Goal: Transaction & Acquisition: Purchase product/service

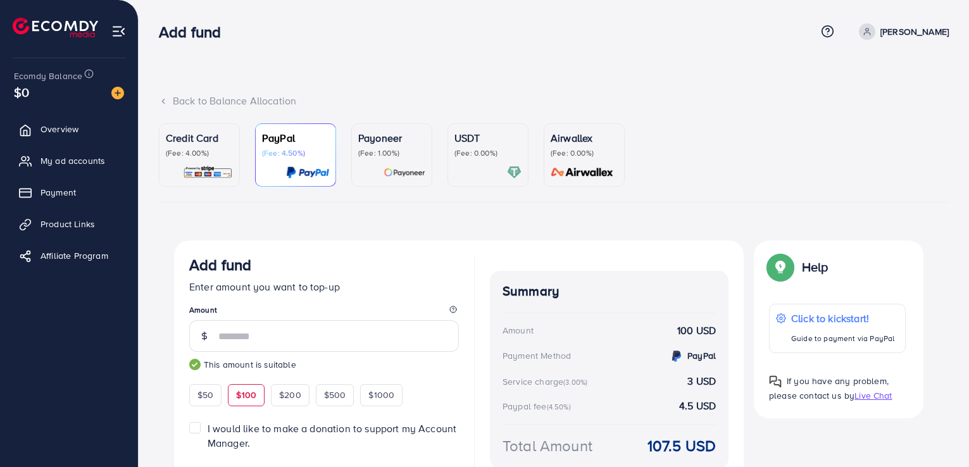
scroll to position [85, 0]
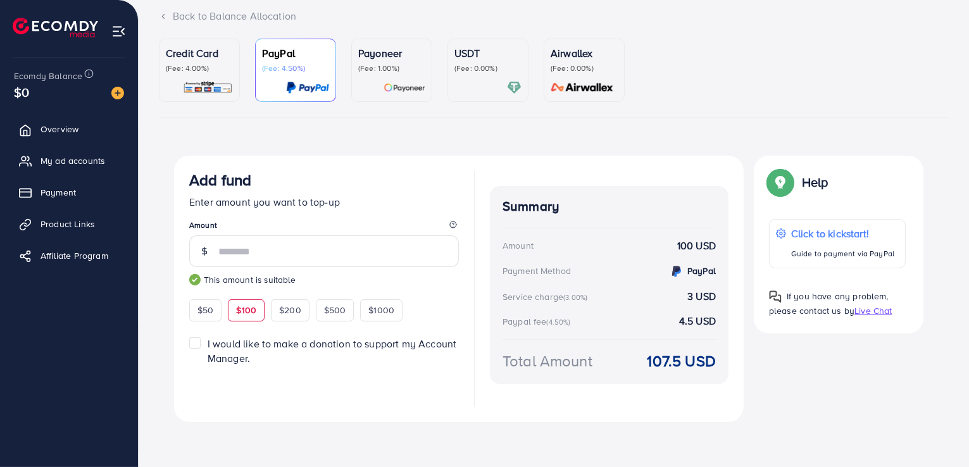
click at [208, 59] on p "Credit Card" at bounding box center [199, 53] width 67 height 15
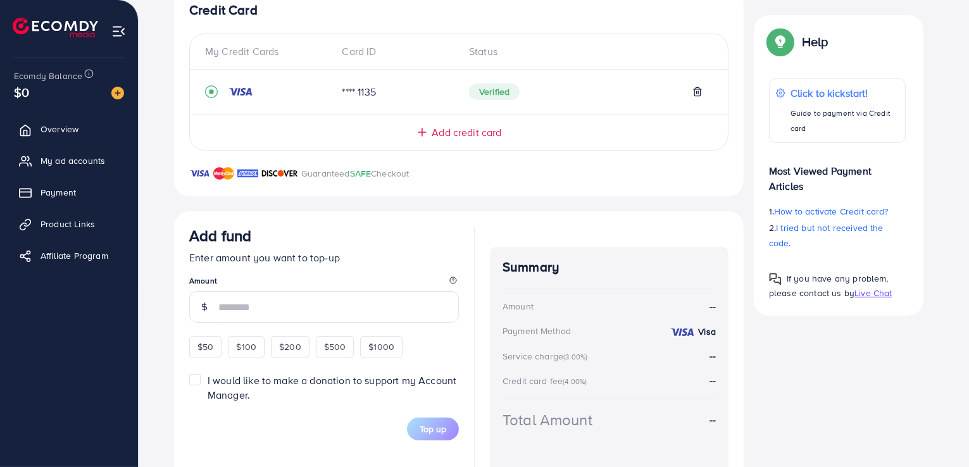
scroll to position [295, 0]
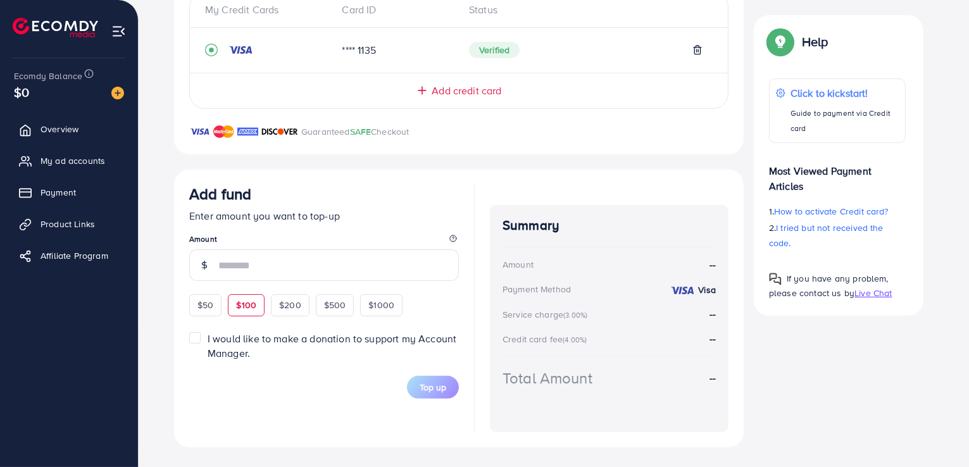
click at [261, 302] on div "$100" at bounding box center [246, 305] width 37 height 22
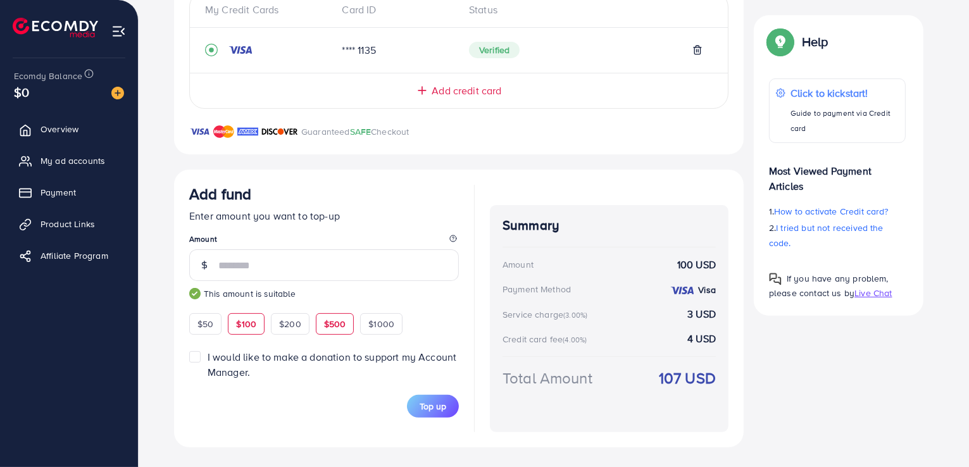
drag, startPoint x: 335, startPoint y: 318, endPoint x: 348, endPoint y: 328, distance: 16.7
click at [335, 318] on span "$500" at bounding box center [335, 324] width 22 height 13
click at [372, 315] on div "$1000" at bounding box center [381, 324] width 42 height 22
type input "****"
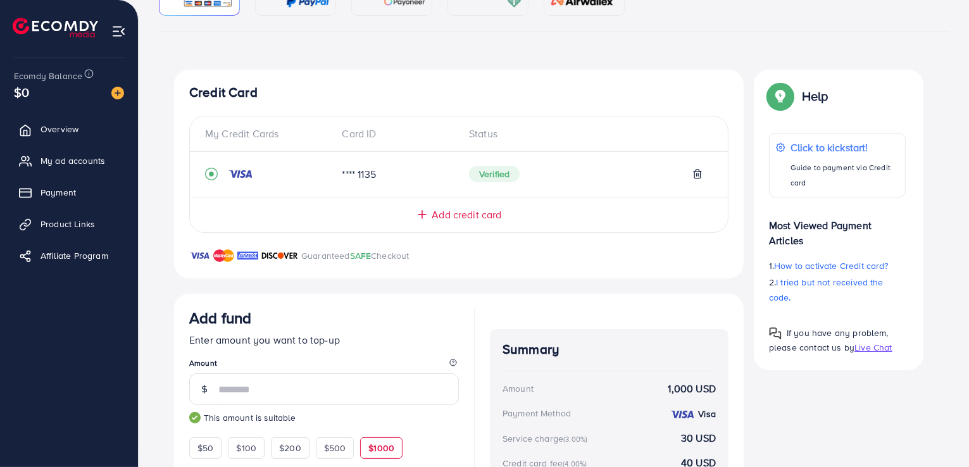
scroll to position [168, 0]
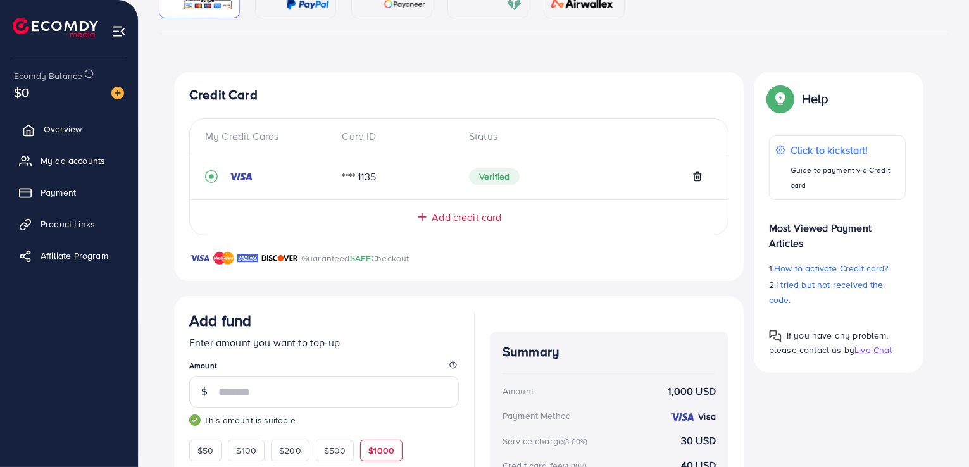
click at [56, 134] on span "Overview" at bounding box center [63, 129] width 38 height 13
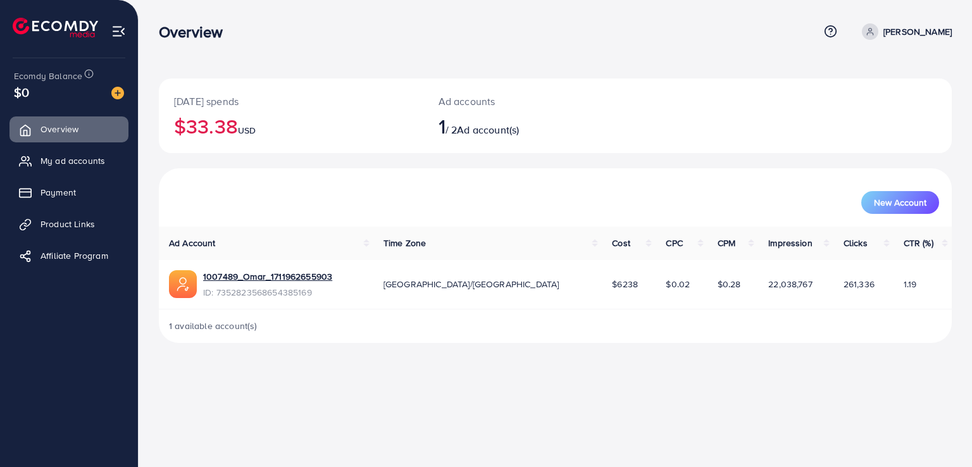
click at [878, 37] on span at bounding box center [870, 31] width 16 height 16
click at [889, 99] on span "Log out" at bounding box center [876, 103] width 34 height 15
